Goal: Transaction & Acquisition: Purchase product/service

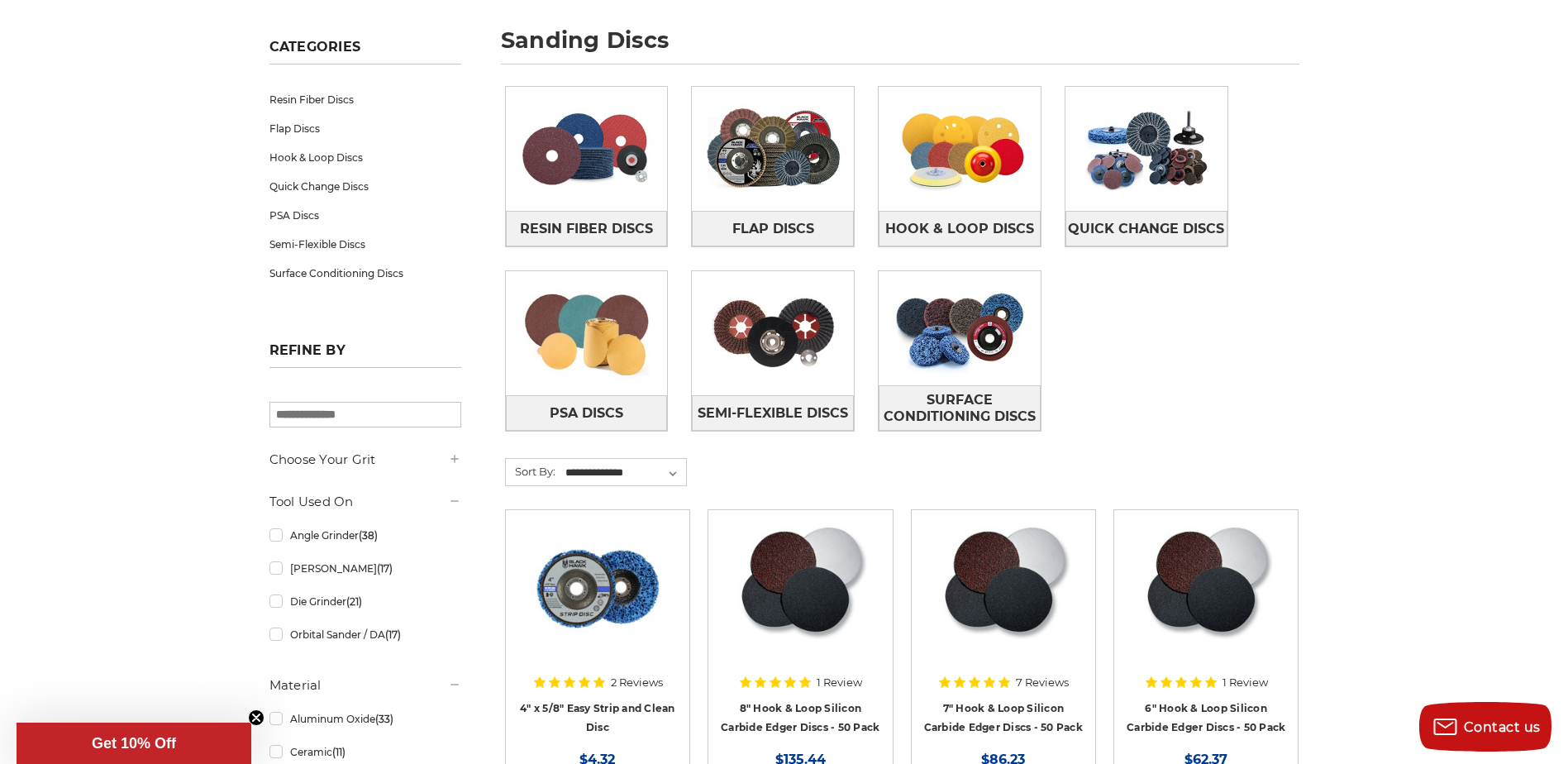
scroll to position [248, 0]
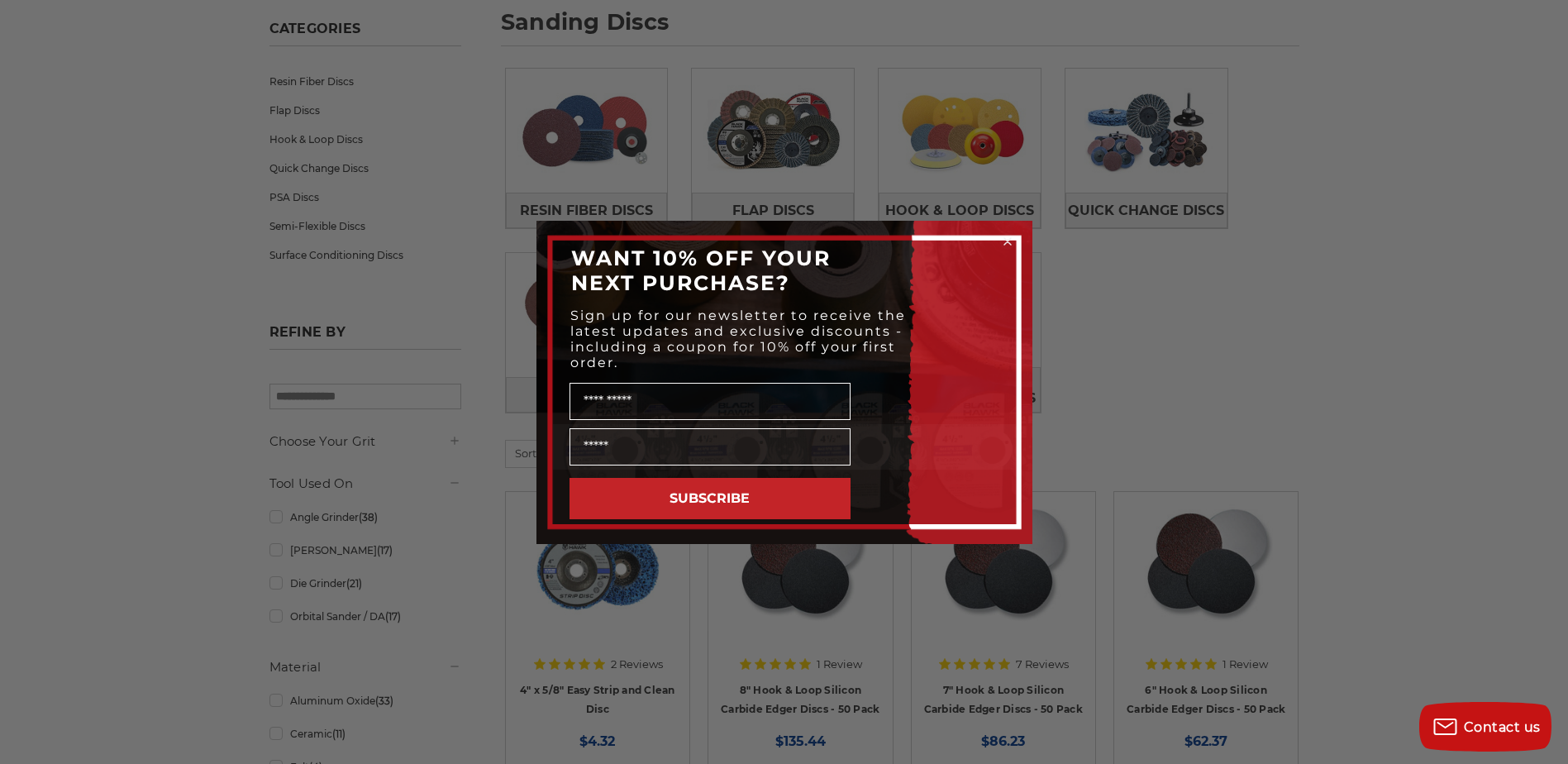
click at [1010, 234] on circle "Close dialog" at bounding box center [1007, 241] width 15 height 15
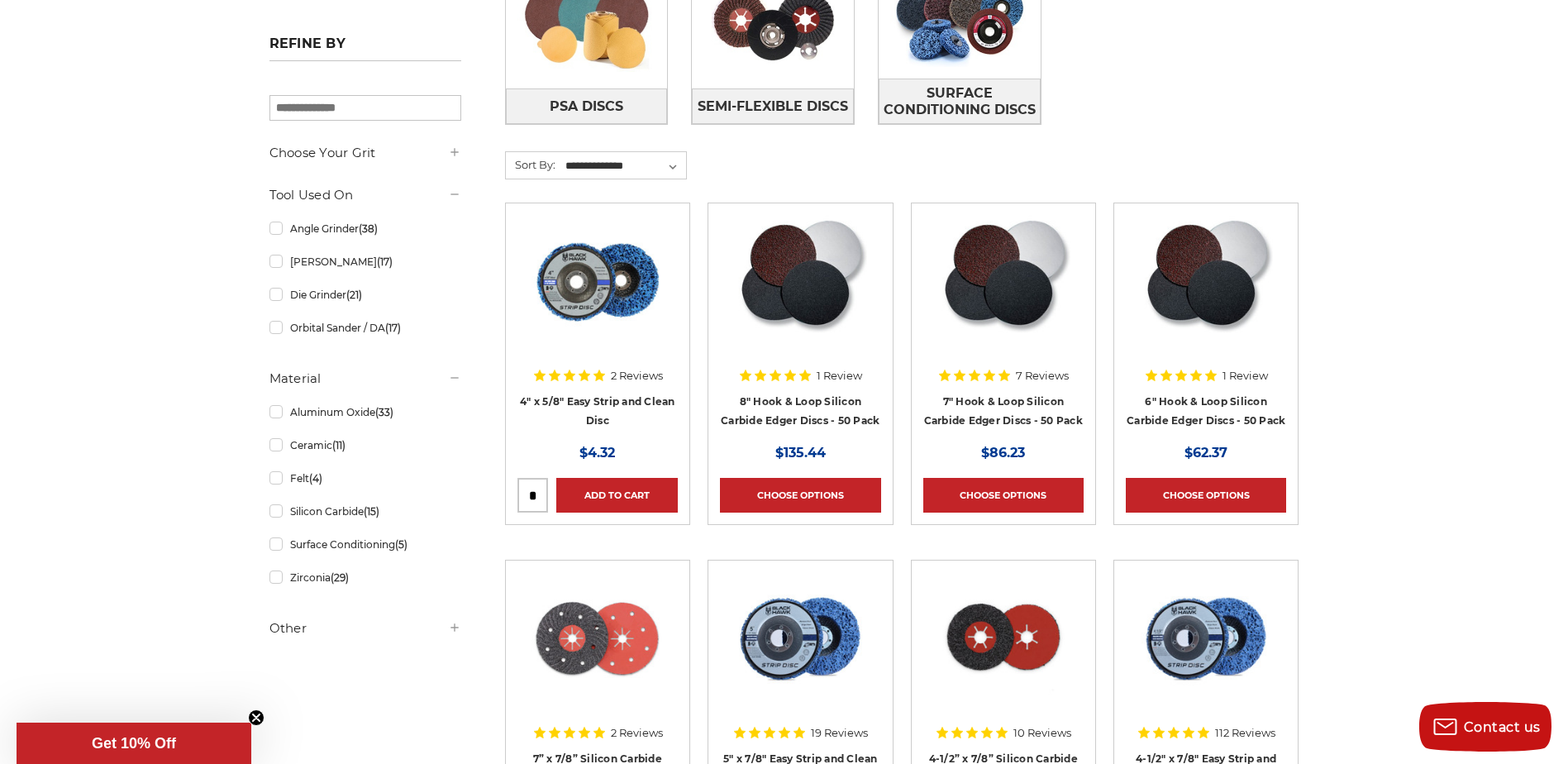
scroll to position [579, 0]
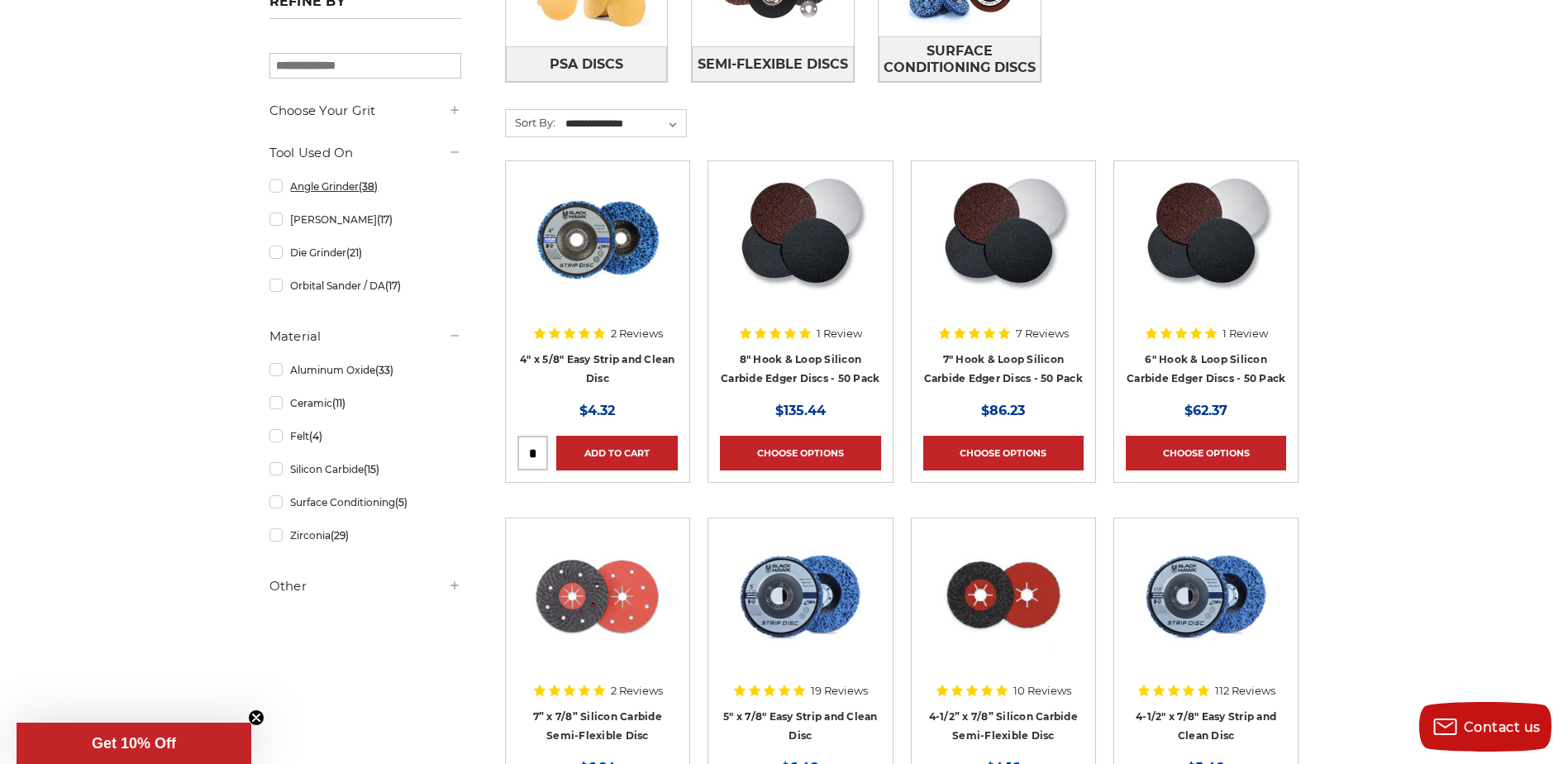
click at [288, 192] on link "Angle Grinder (38)" at bounding box center [365, 186] width 192 height 29
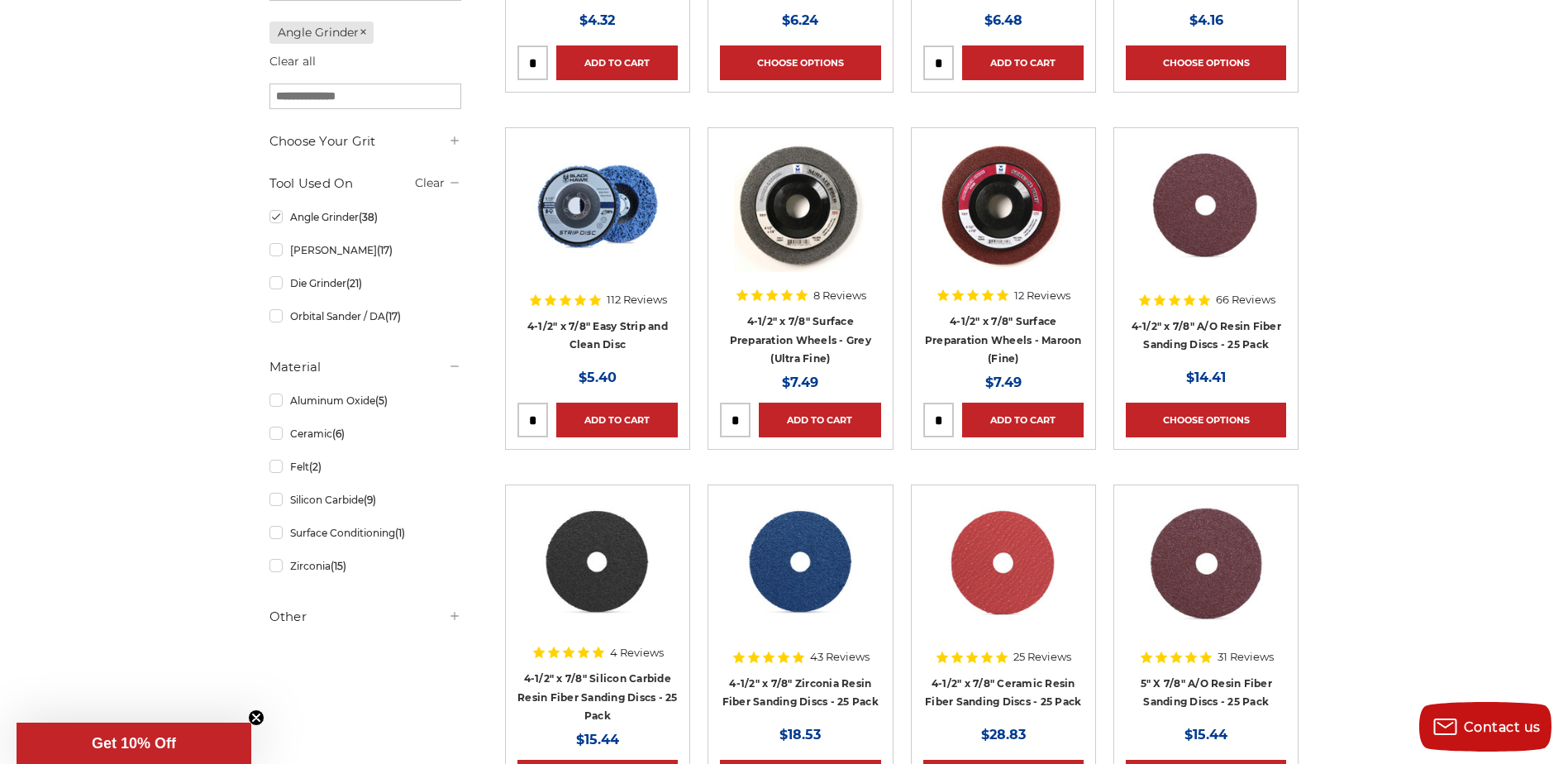
scroll to position [661, 0]
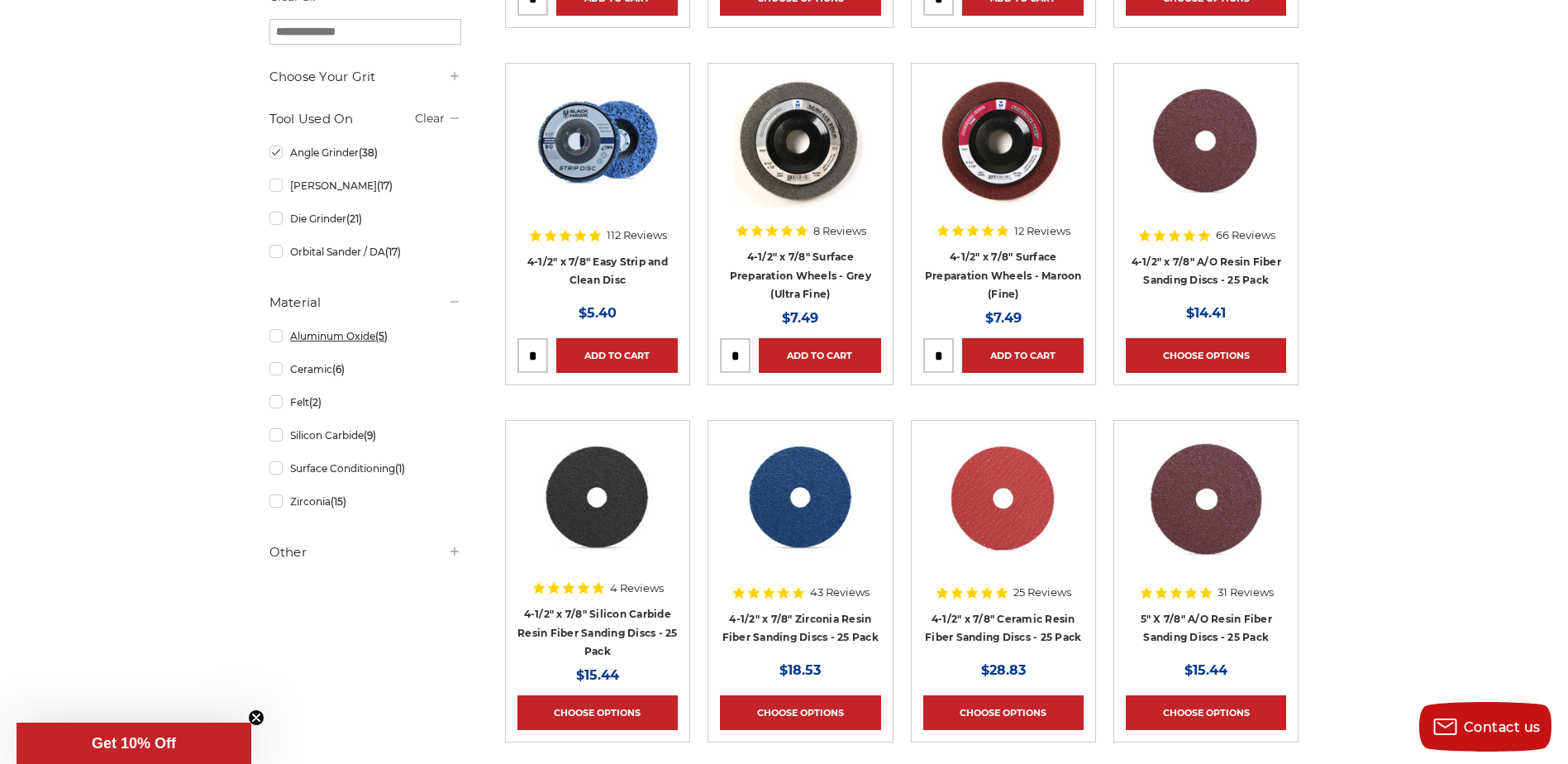
click at [301, 337] on link "Aluminum Oxide (5)" at bounding box center [365, 336] width 192 height 29
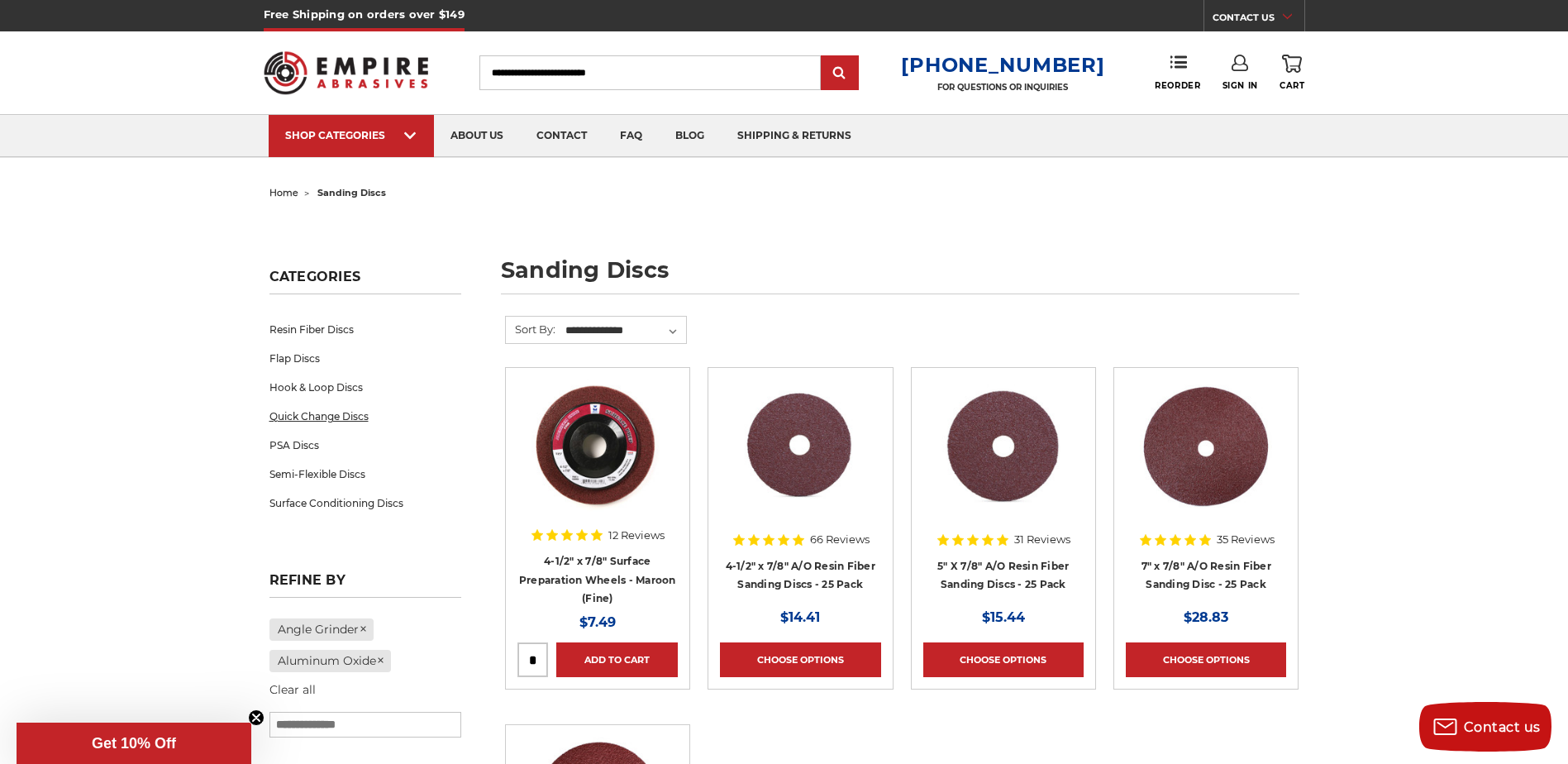
click at [331, 416] on link "Quick Change Discs" at bounding box center [365, 416] width 192 height 29
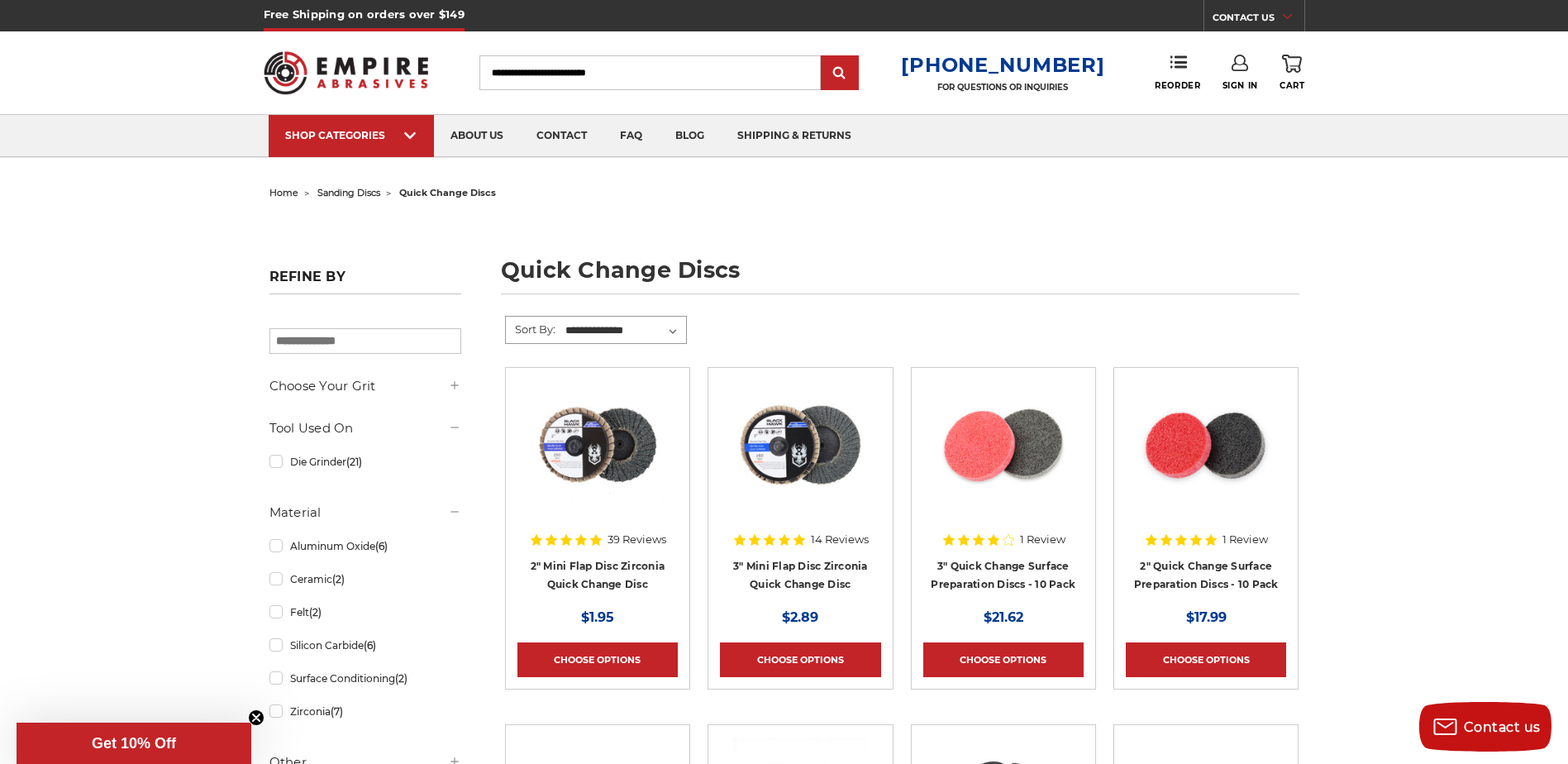
click at [673, 328] on select "**********" at bounding box center [624, 330] width 123 height 25
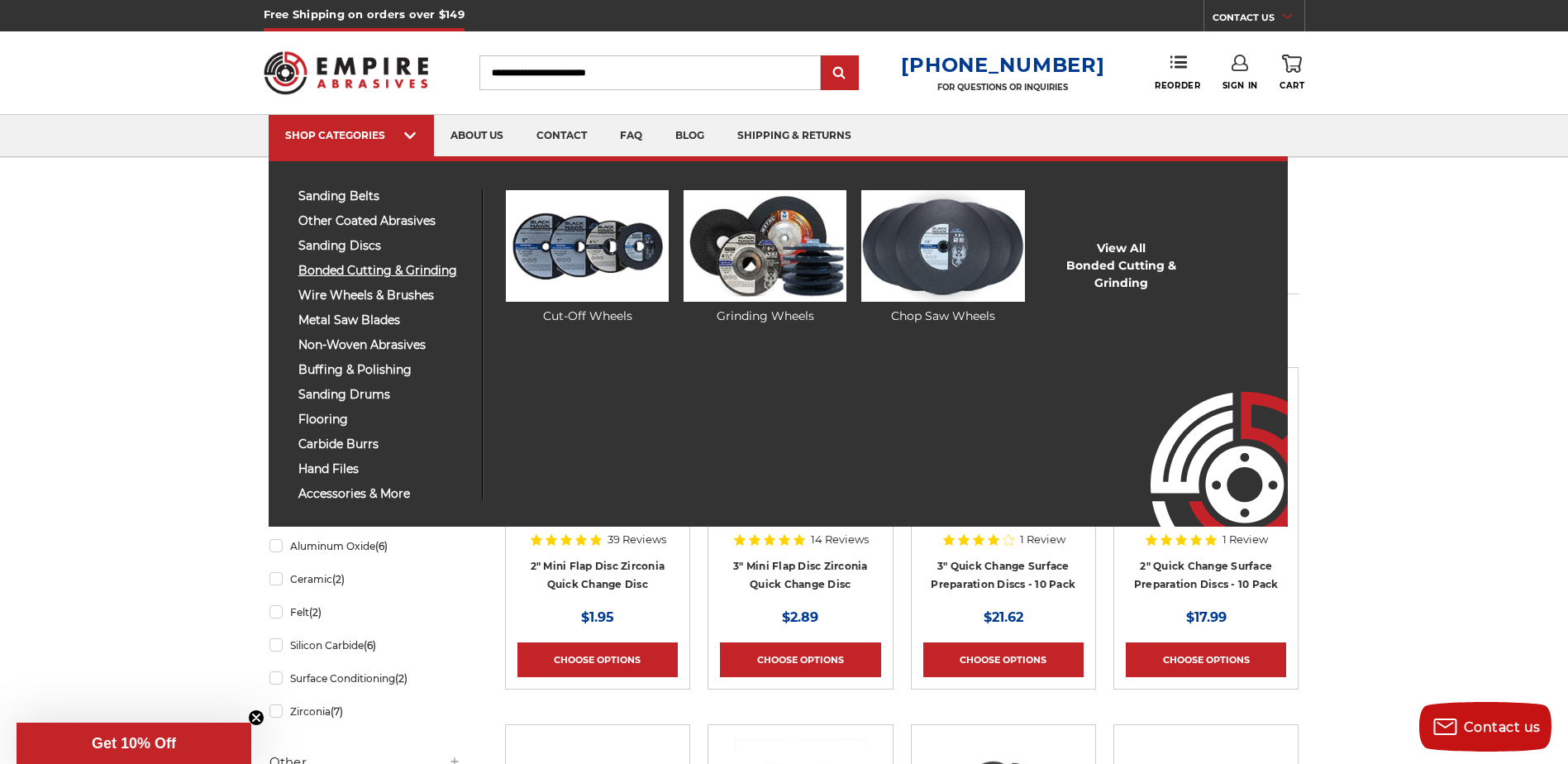
click at [363, 265] on span "bonded cutting & grinding" at bounding box center [383, 270] width 171 height 13
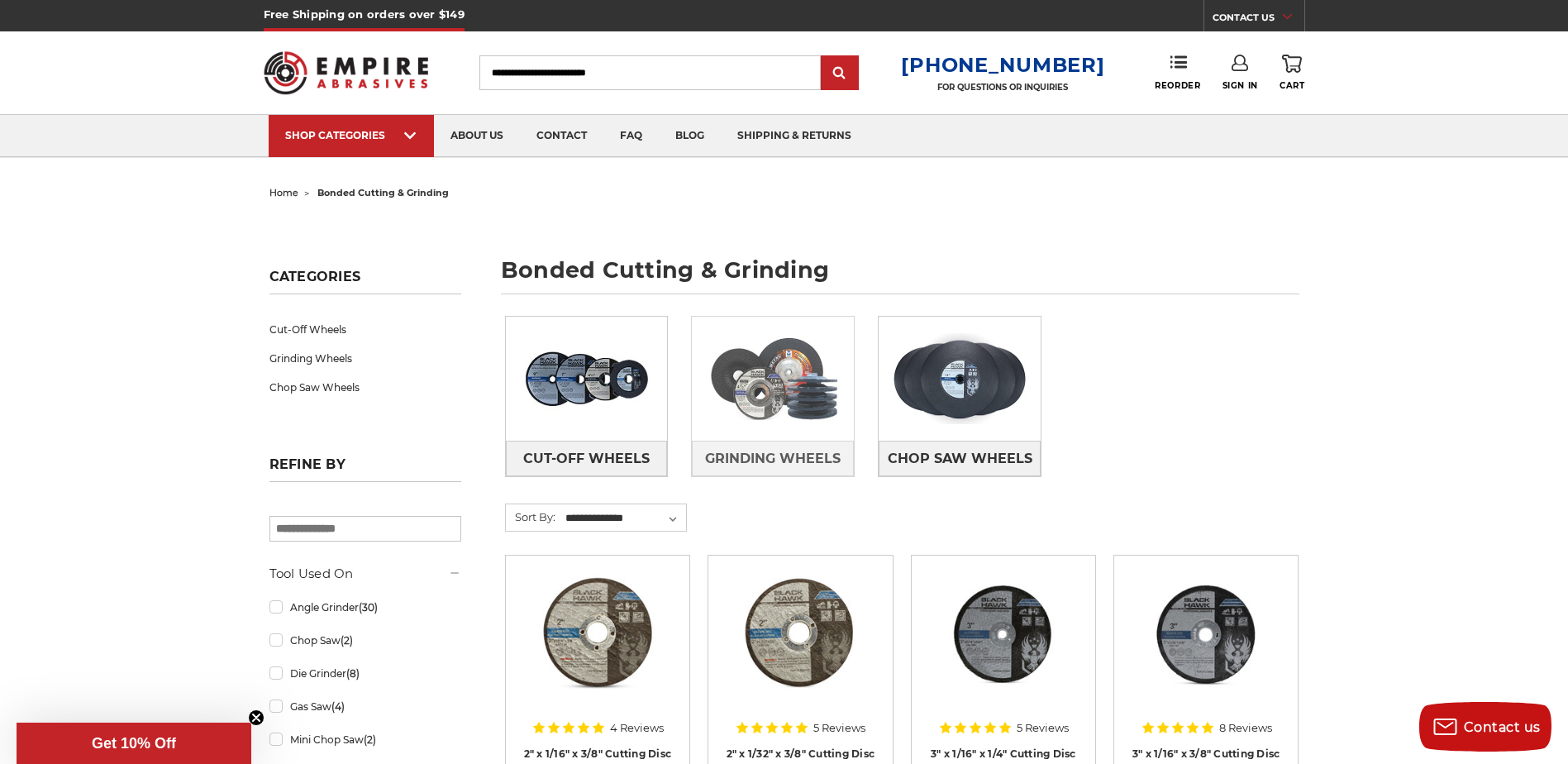
click at [789, 410] on img at bounding box center [773, 378] width 162 height 114
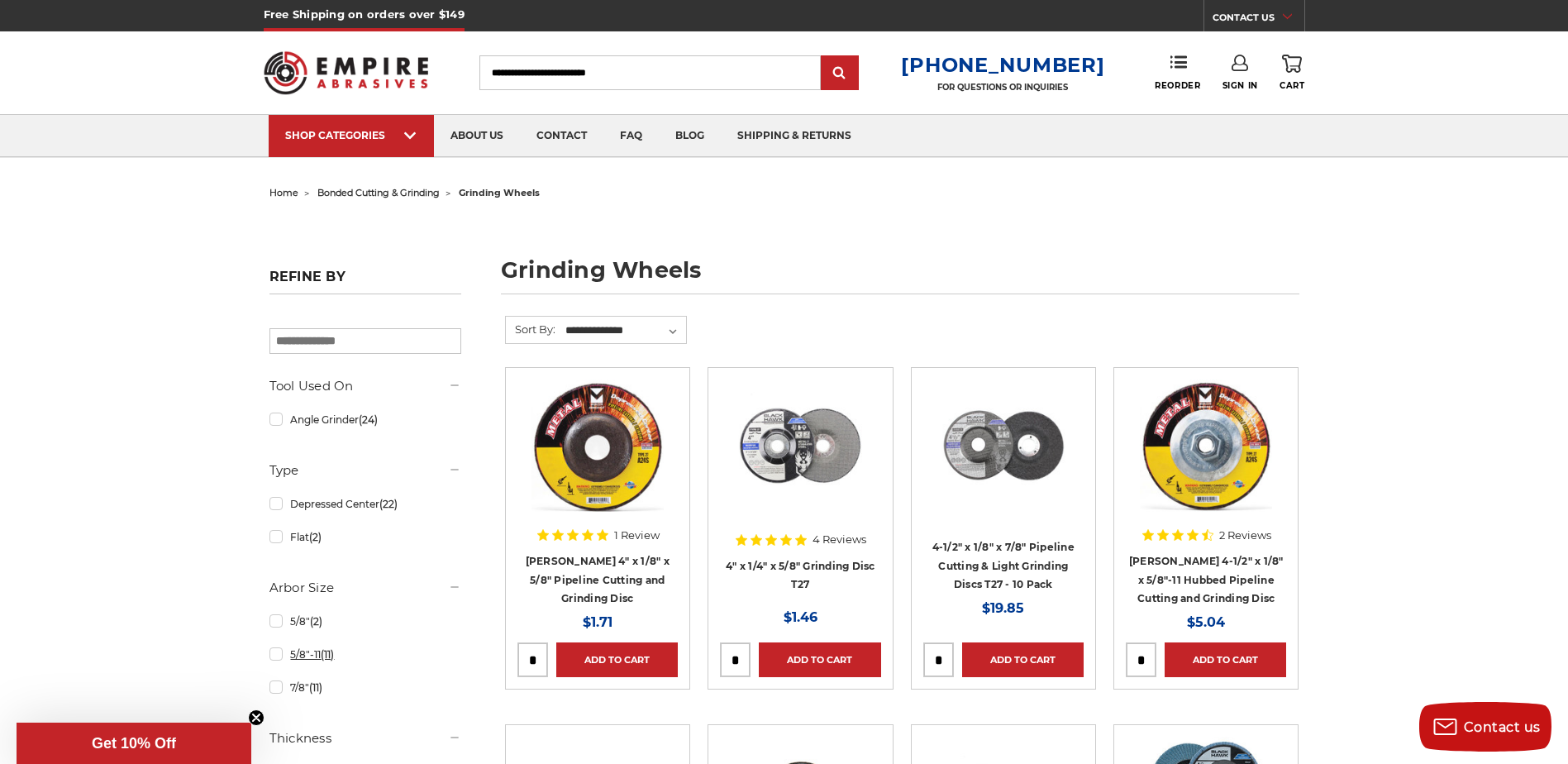
click at [295, 659] on link "5/8"-11 (11)" at bounding box center [365, 654] width 192 height 29
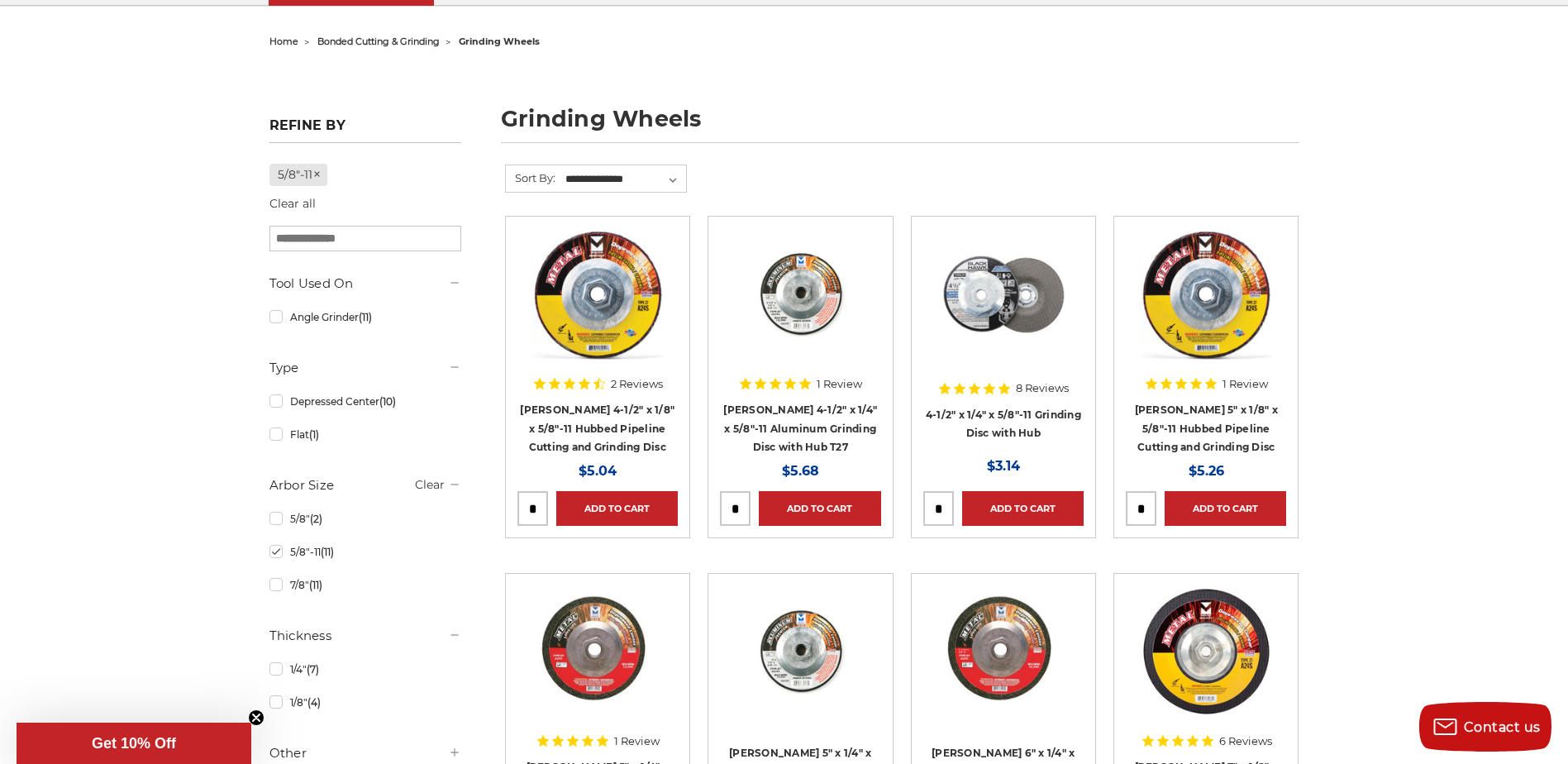
scroll to position [166, 0]
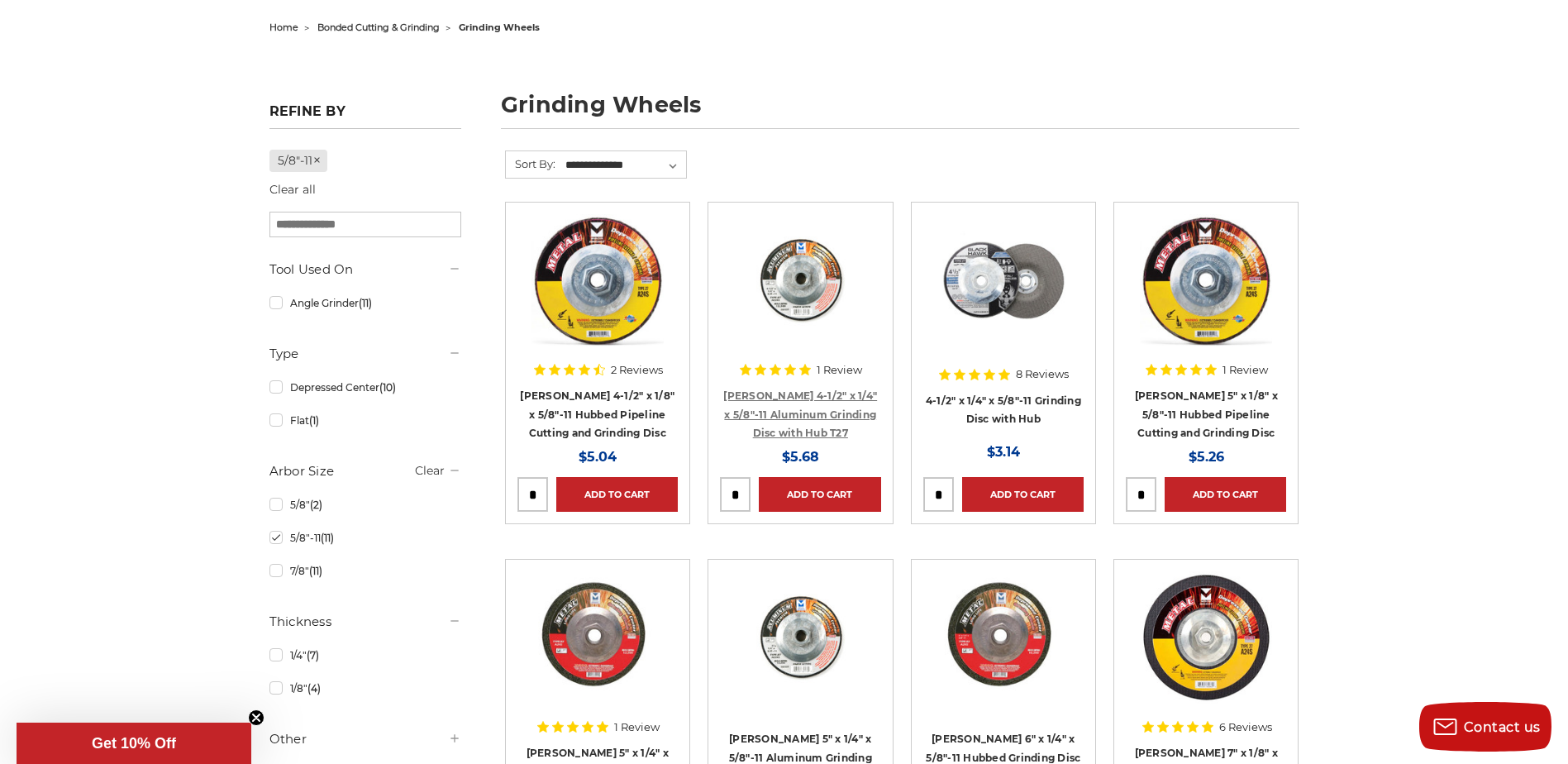
click at [798, 399] on link "[PERSON_NAME] 4-1/2" x 1/4" x 5/8"-11 Aluminum Grinding Disc with Hub T27" at bounding box center [800, 414] width 154 height 49
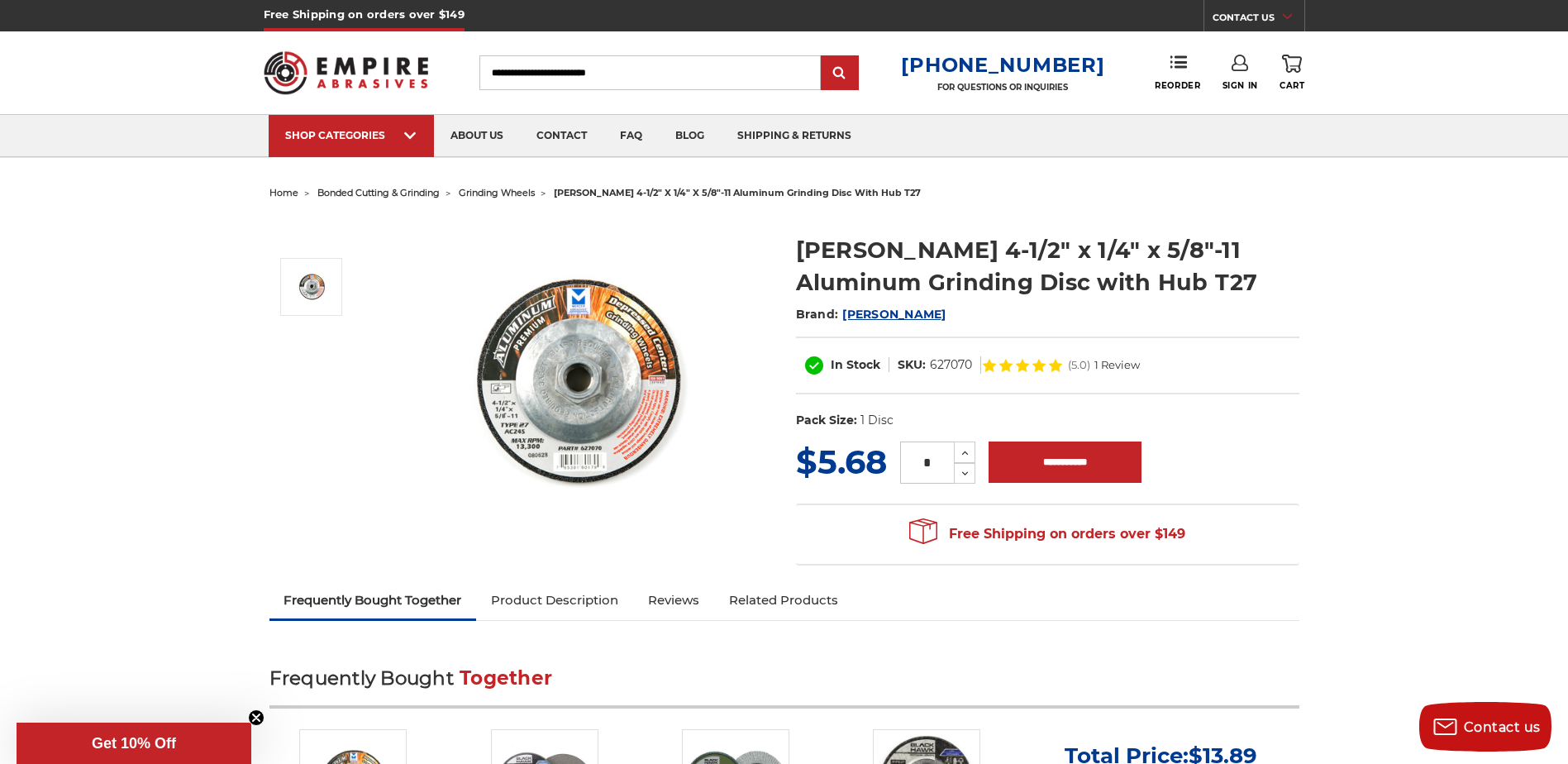
click at [667, 388] on img at bounding box center [575, 382] width 331 height 331
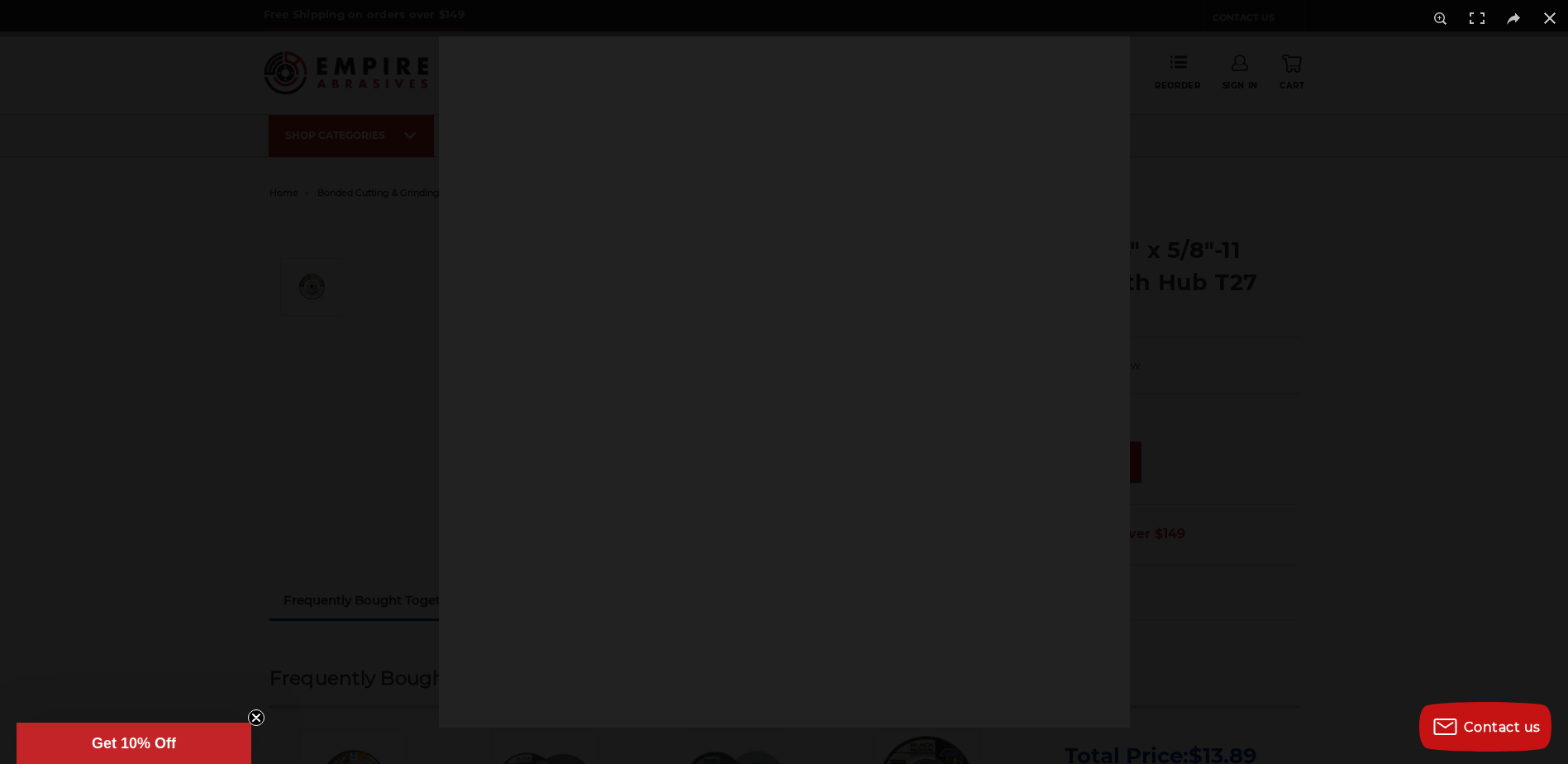
click at [667, 388] on div at bounding box center [784, 382] width 691 height 691
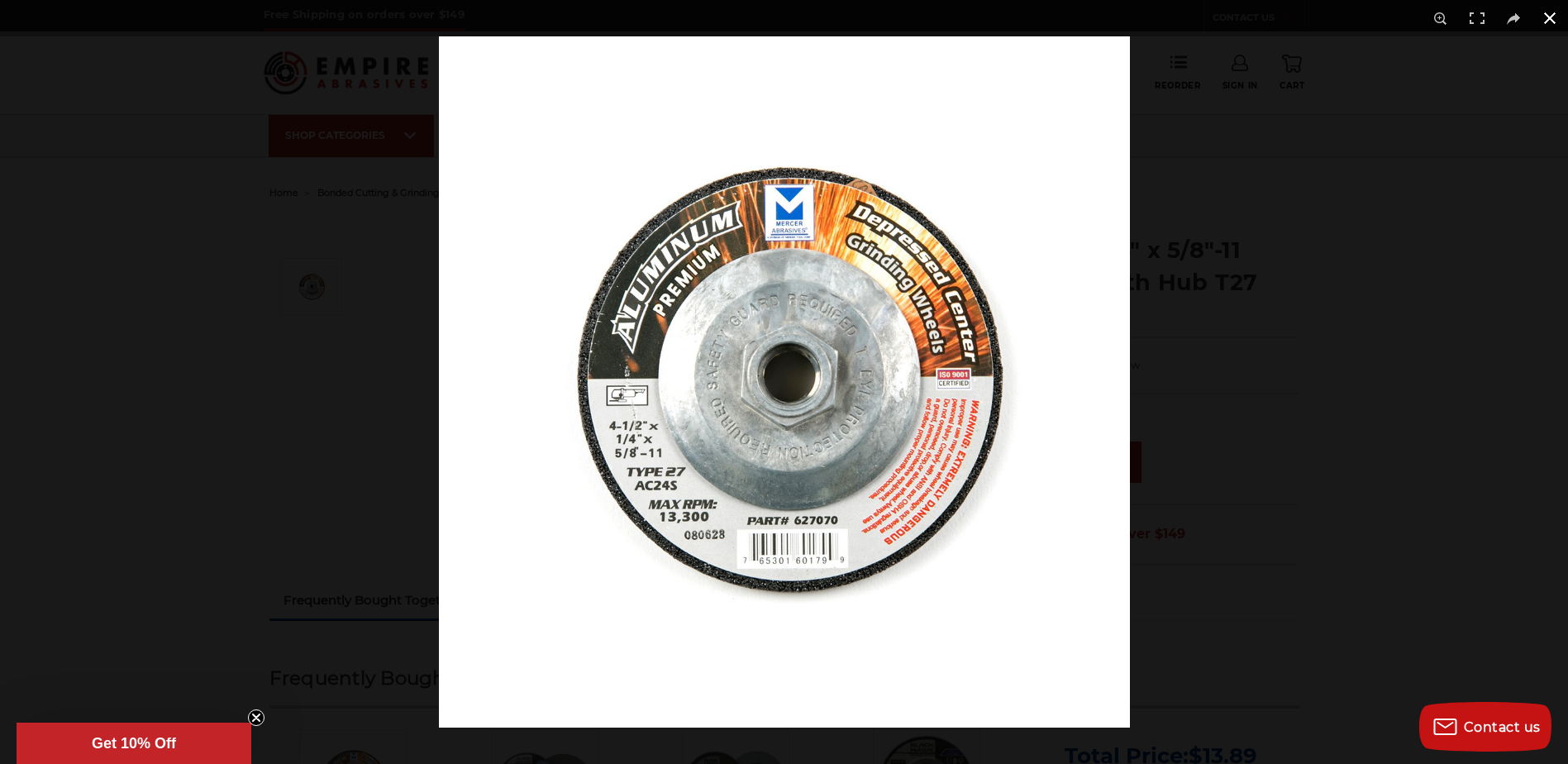
click at [1305, 447] on div at bounding box center [1222, 418] width 1568 height 764
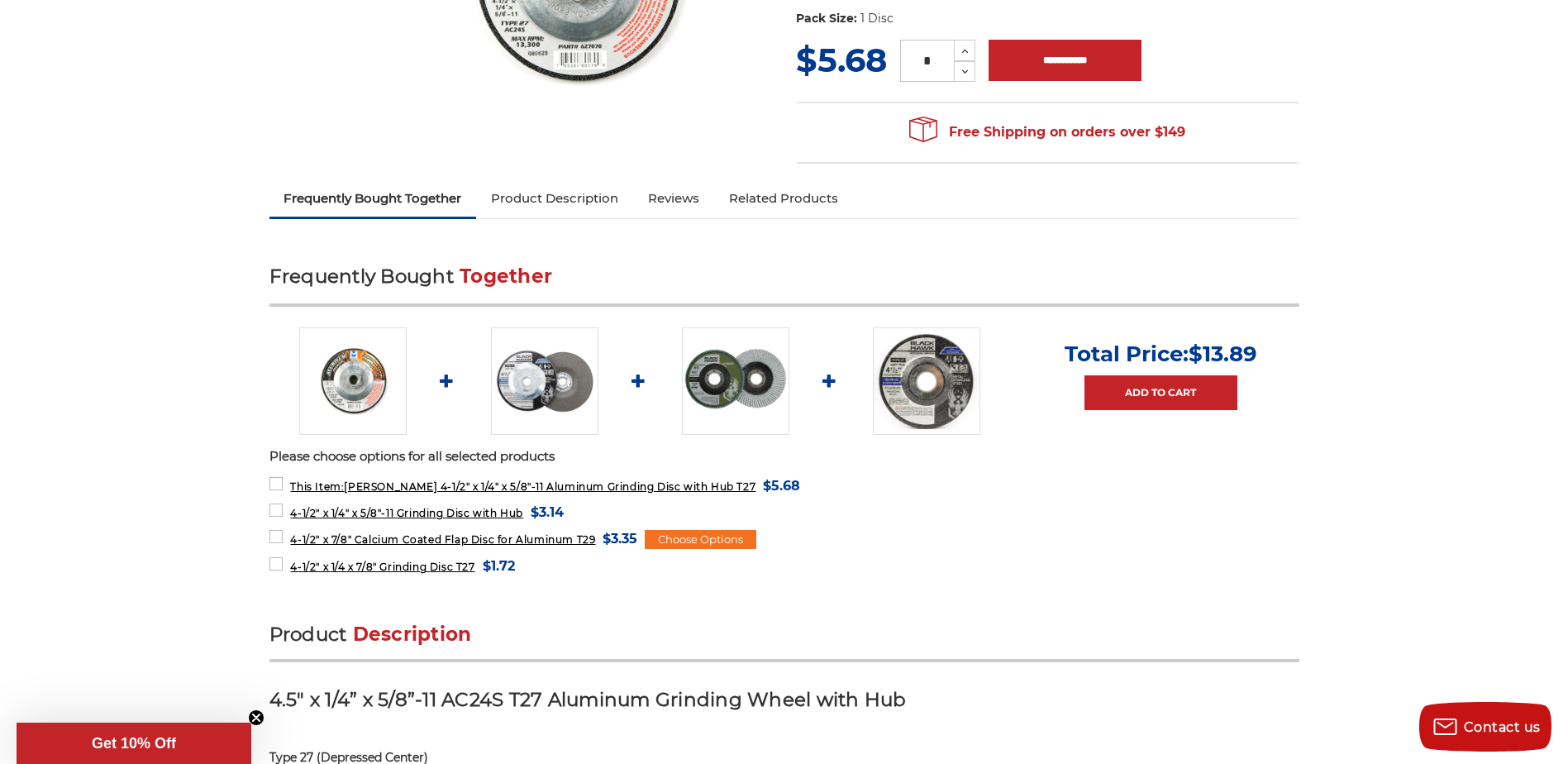
scroll to position [331, 0]
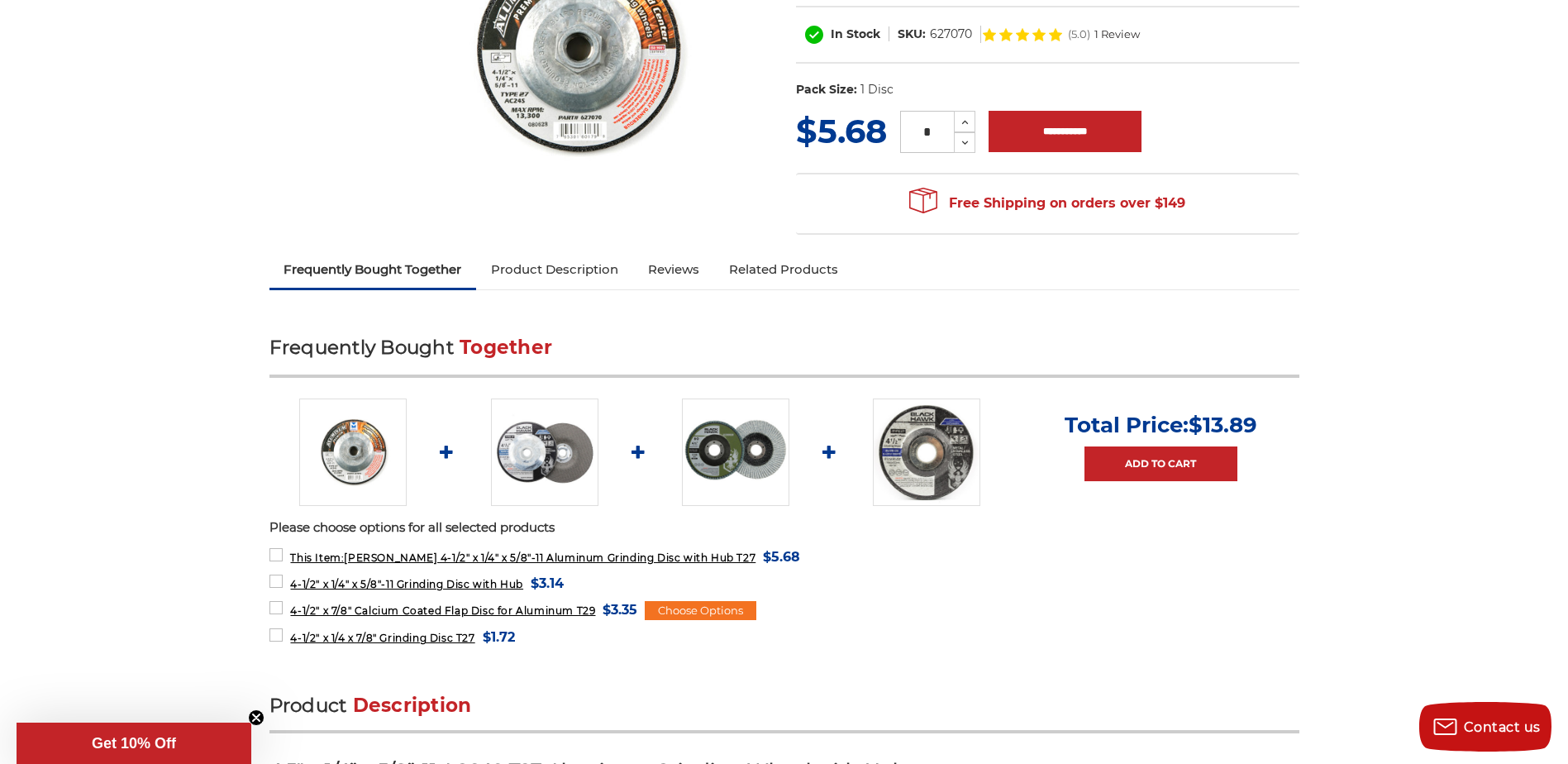
click at [541, 276] on link "Product Description" at bounding box center [554, 269] width 157 height 37
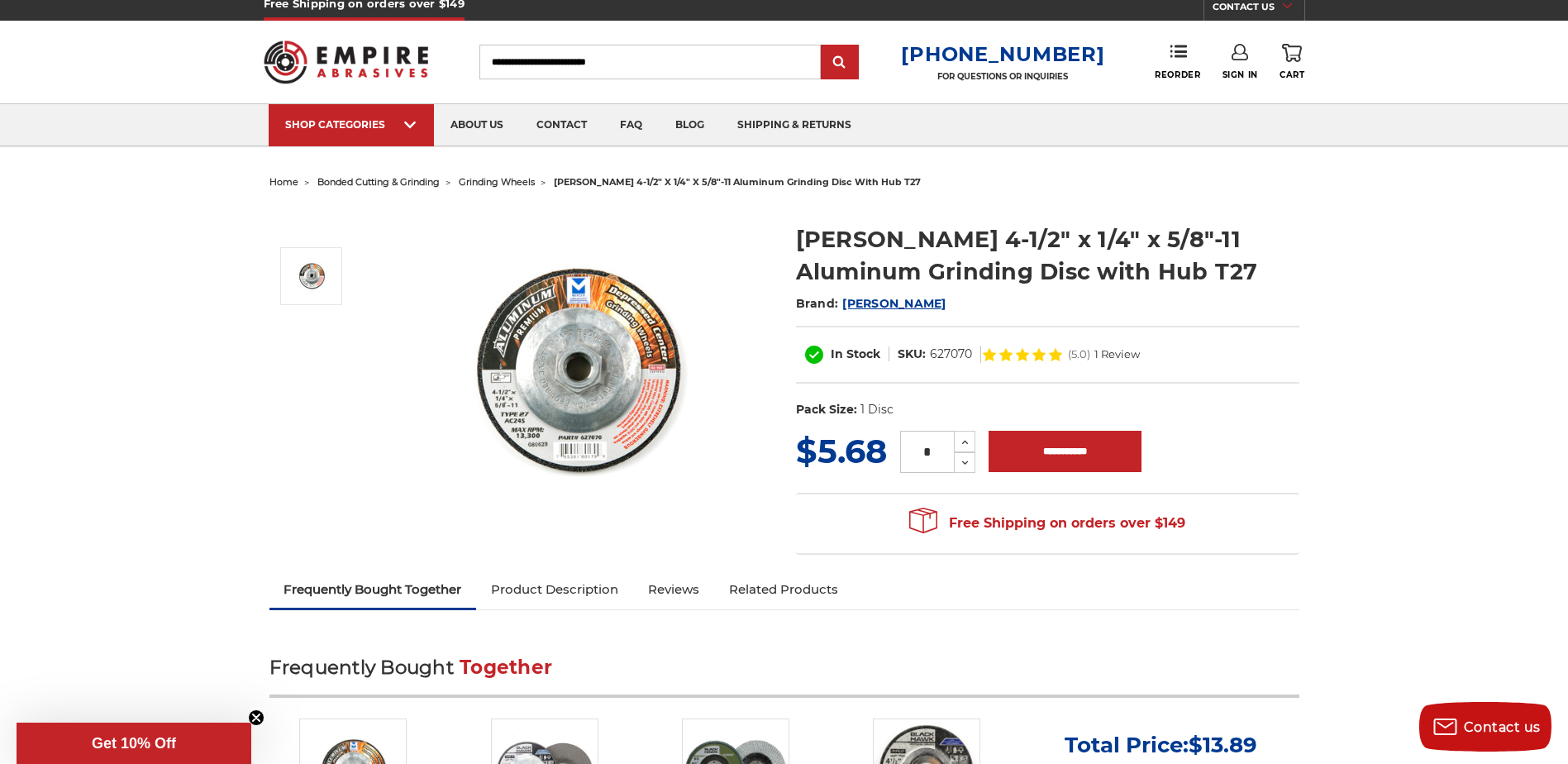
scroll to position [0, 0]
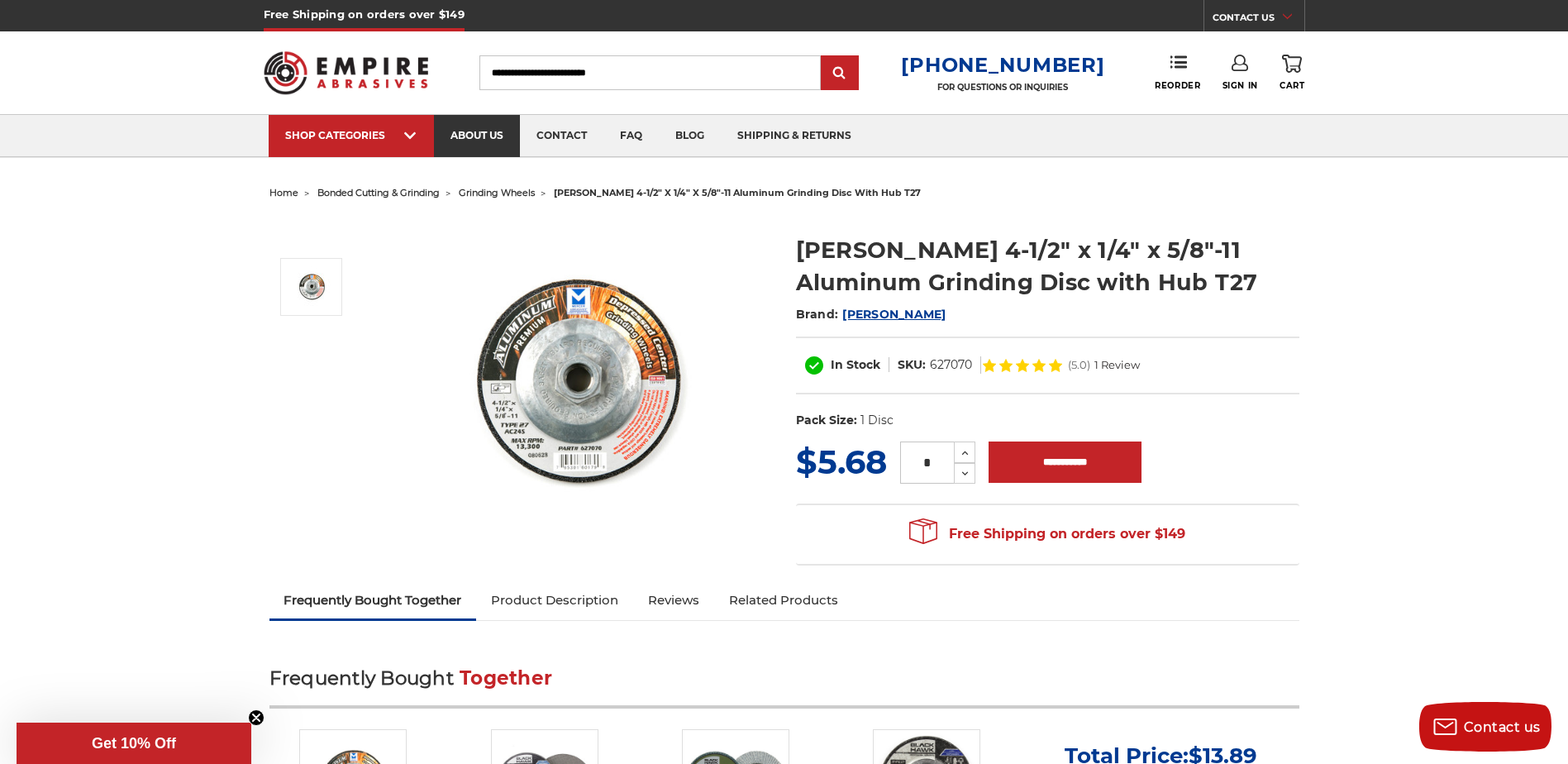
click at [466, 131] on link "about us" at bounding box center [477, 136] width 86 height 42
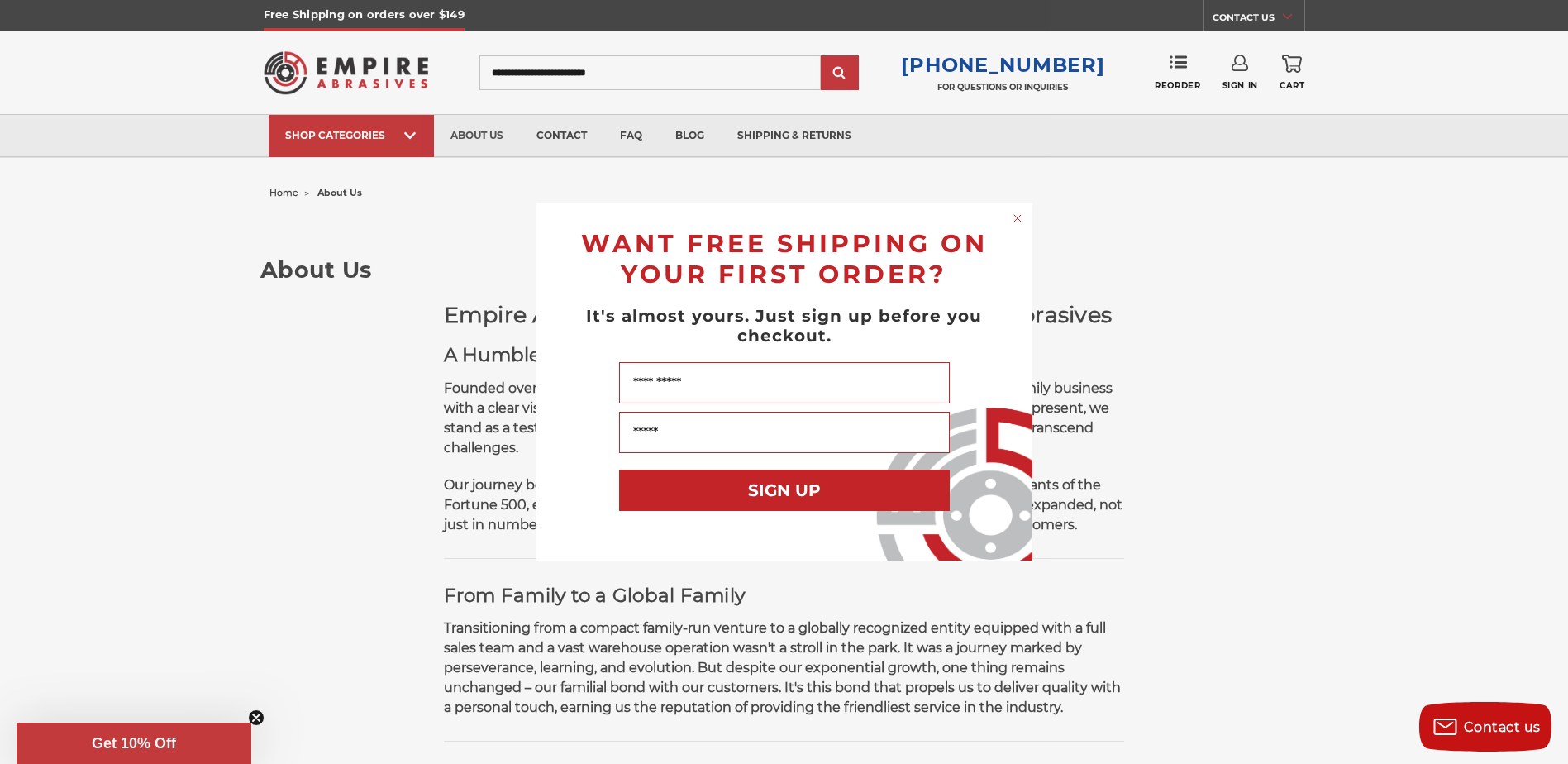
click at [1014, 217] on circle "Close dialog" at bounding box center [1017, 218] width 15 height 15
